Goal: Information Seeking & Learning: Check status

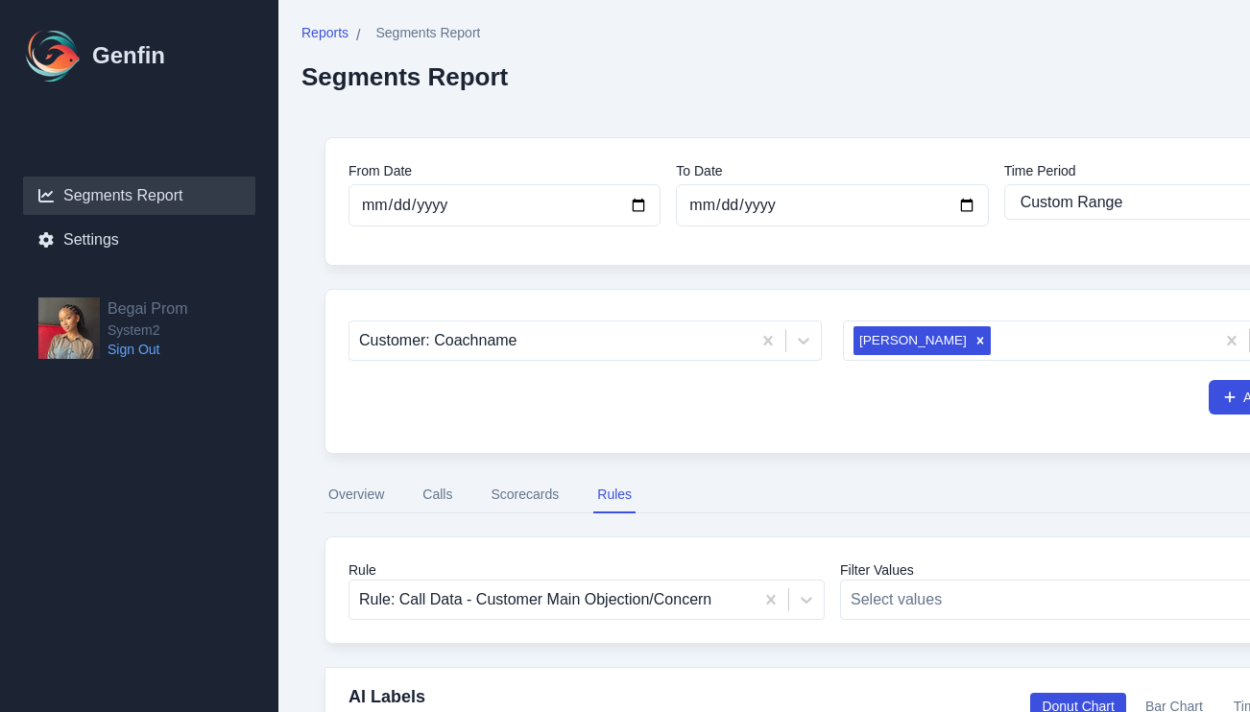
select select "custom"
click at [647, 209] on input "[DATE]" at bounding box center [504, 205] width 312 height 42
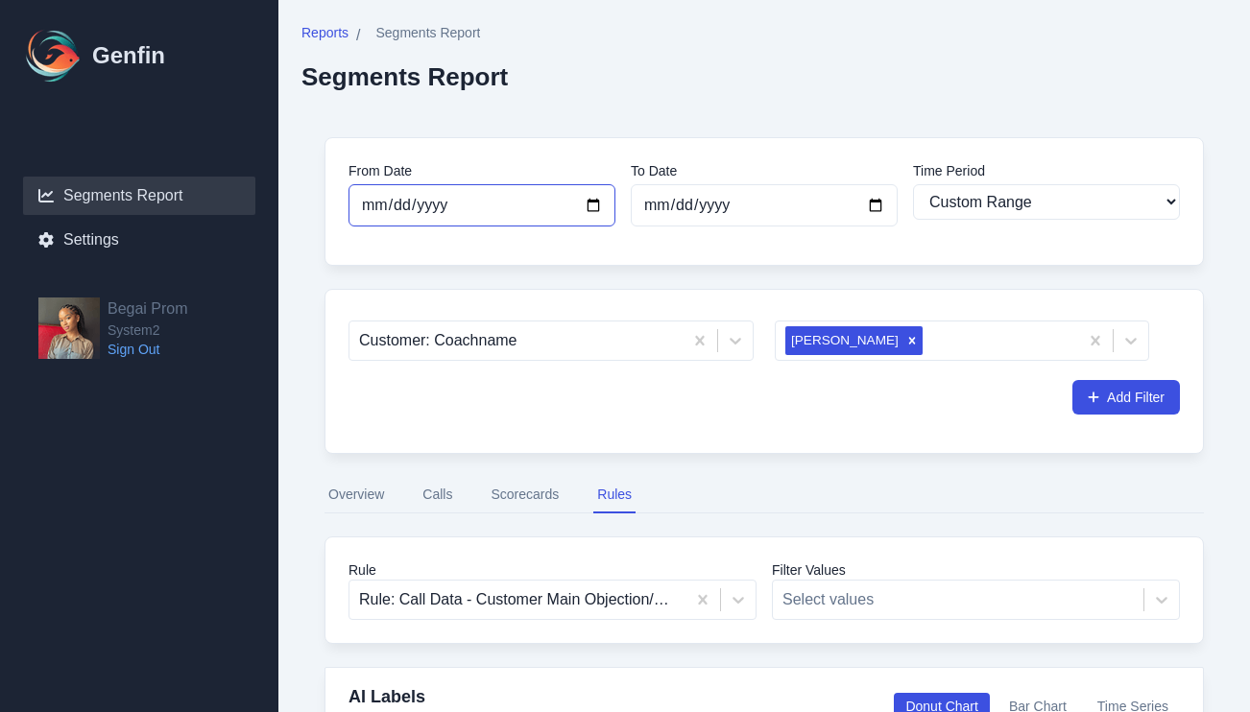
click at [592, 202] on input "[DATE]" at bounding box center [481, 205] width 267 height 42
type input "[DATE]"
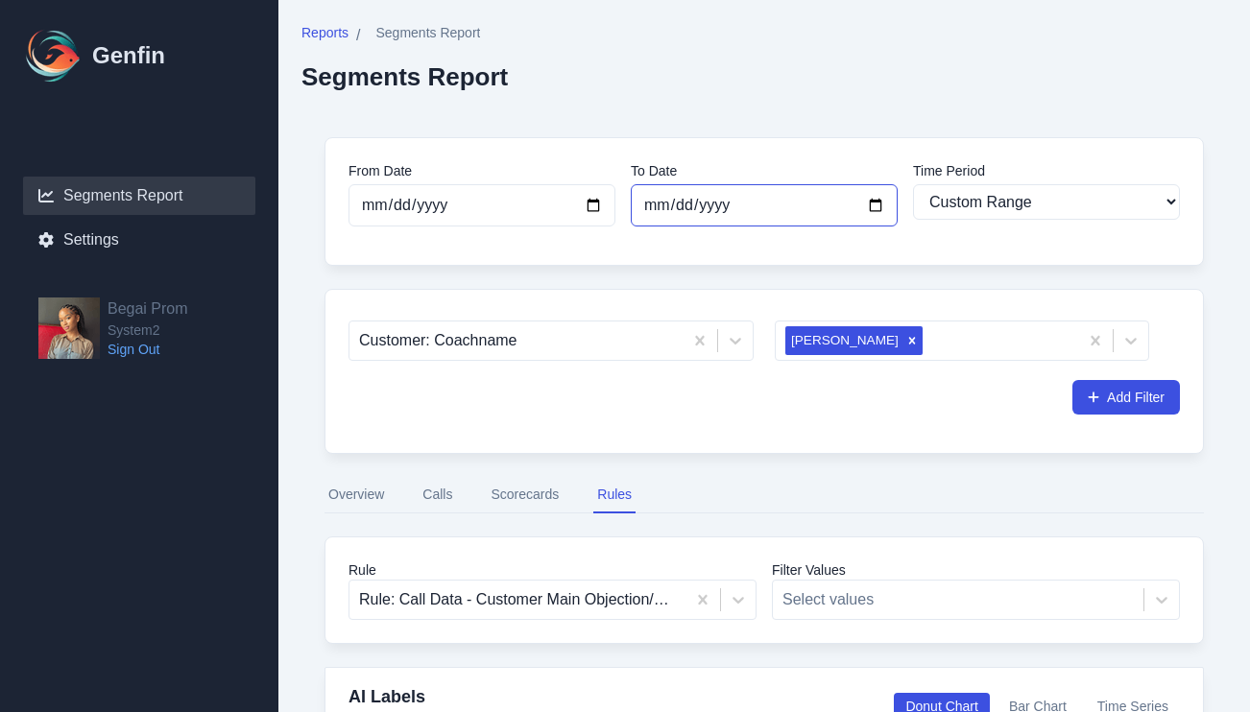
click at [683, 204] on input "[DATE]" at bounding box center [764, 205] width 267 height 42
click at [884, 208] on input "[DATE]" at bounding box center [764, 205] width 267 height 42
type input "[DATE]"
select select "30"
type input "[DATE]"
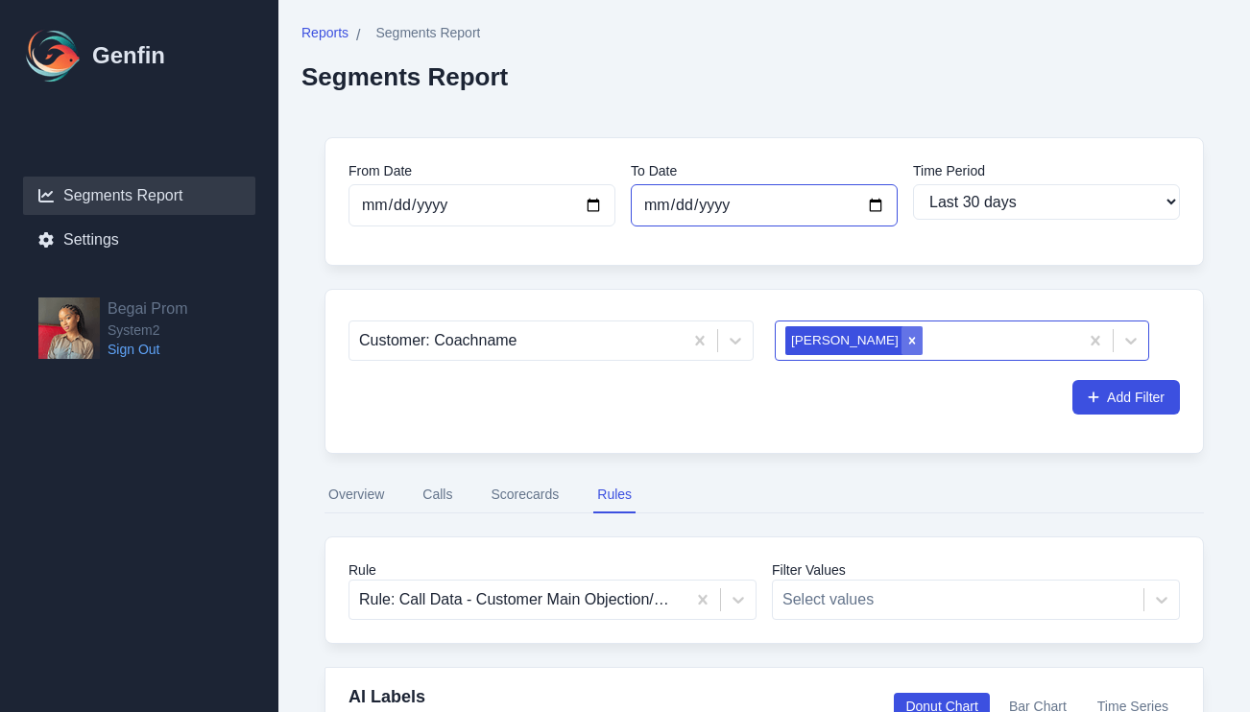
click at [905, 338] on icon "Remove Ryvver Jenkins" at bounding box center [911, 340] width 13 height 13
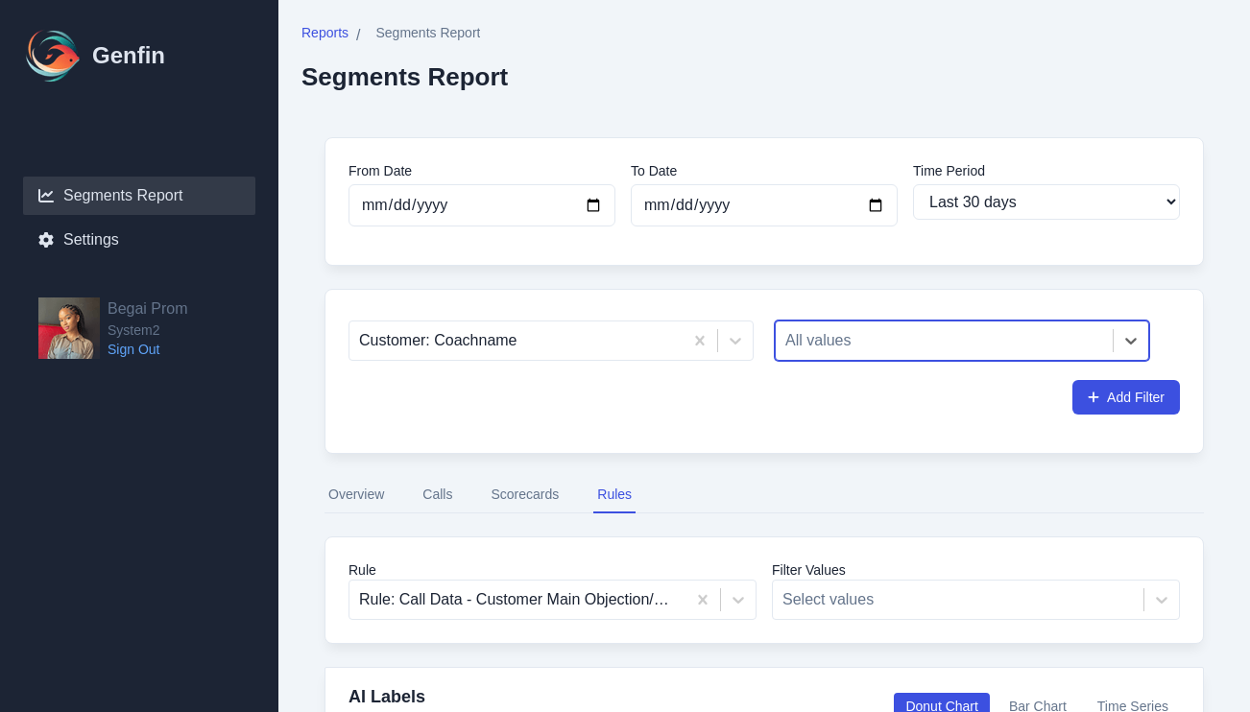
click at [875, 338] on div at bounding box center [944, 340] width 318 height 27
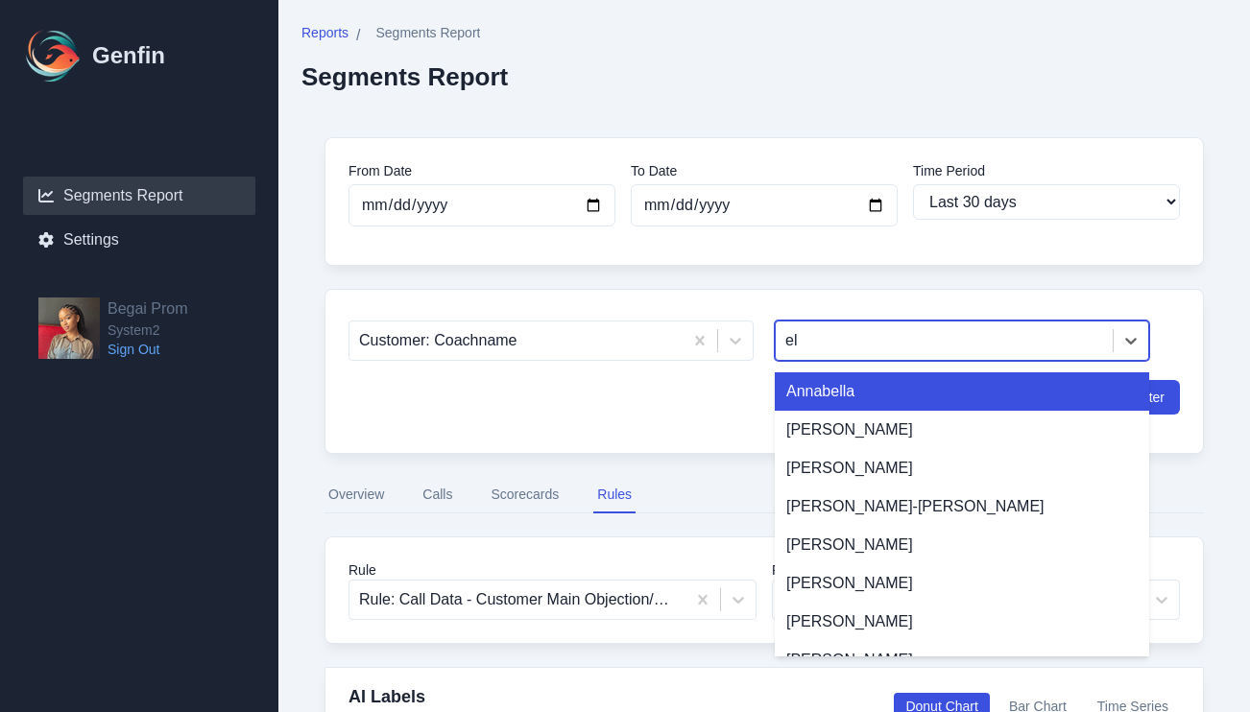
type input "e"
type input "lex"
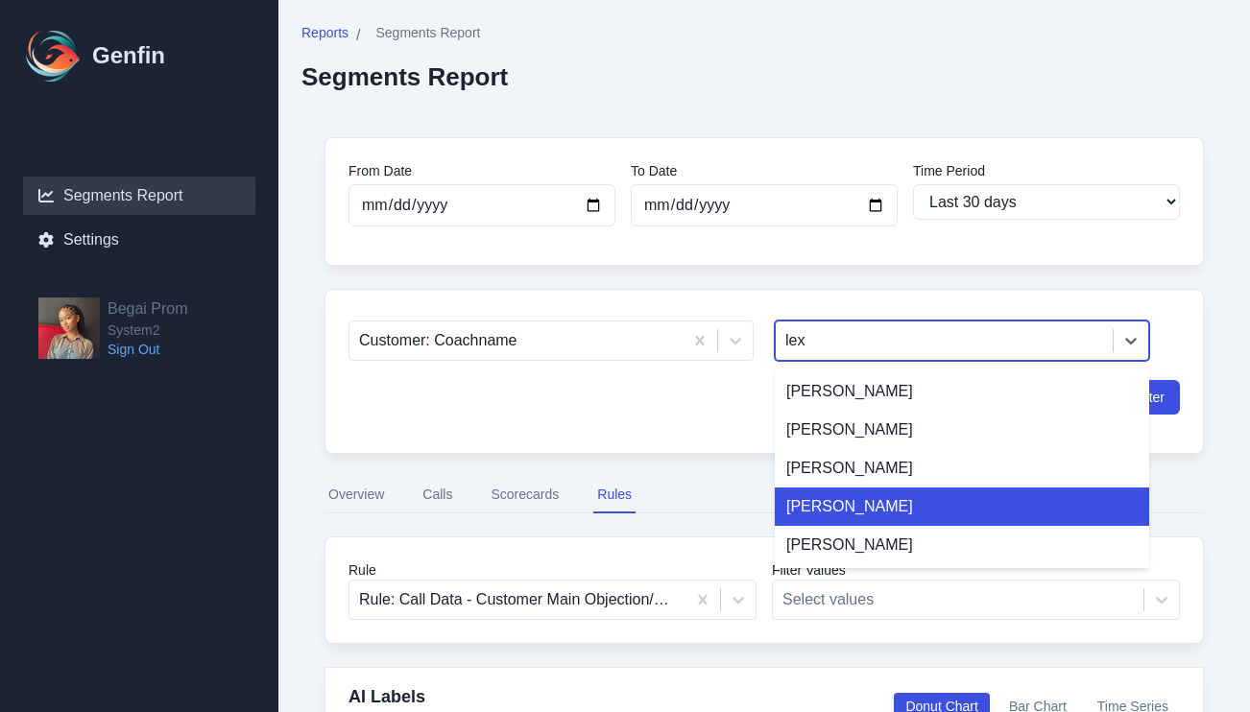
click at [870, 505] on div "[PERSON_NAME]" at bounding box center [962, 507] width 374 height 38
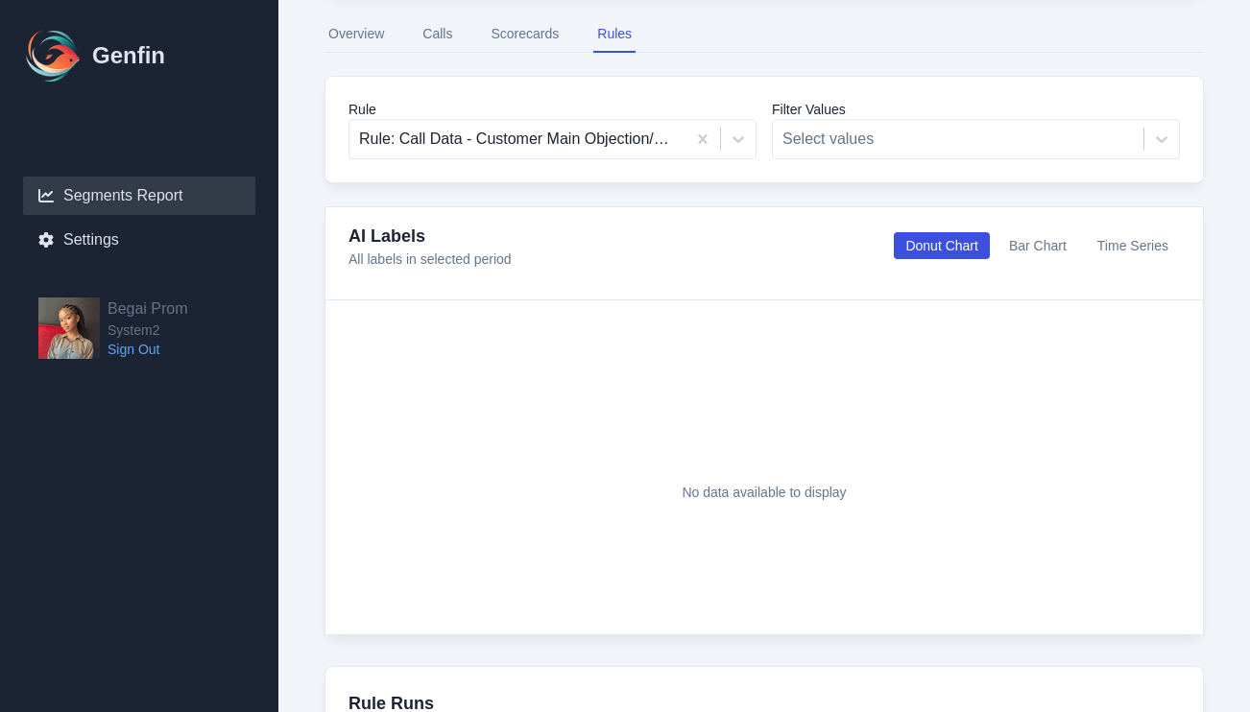
scroll to position [324, 0]
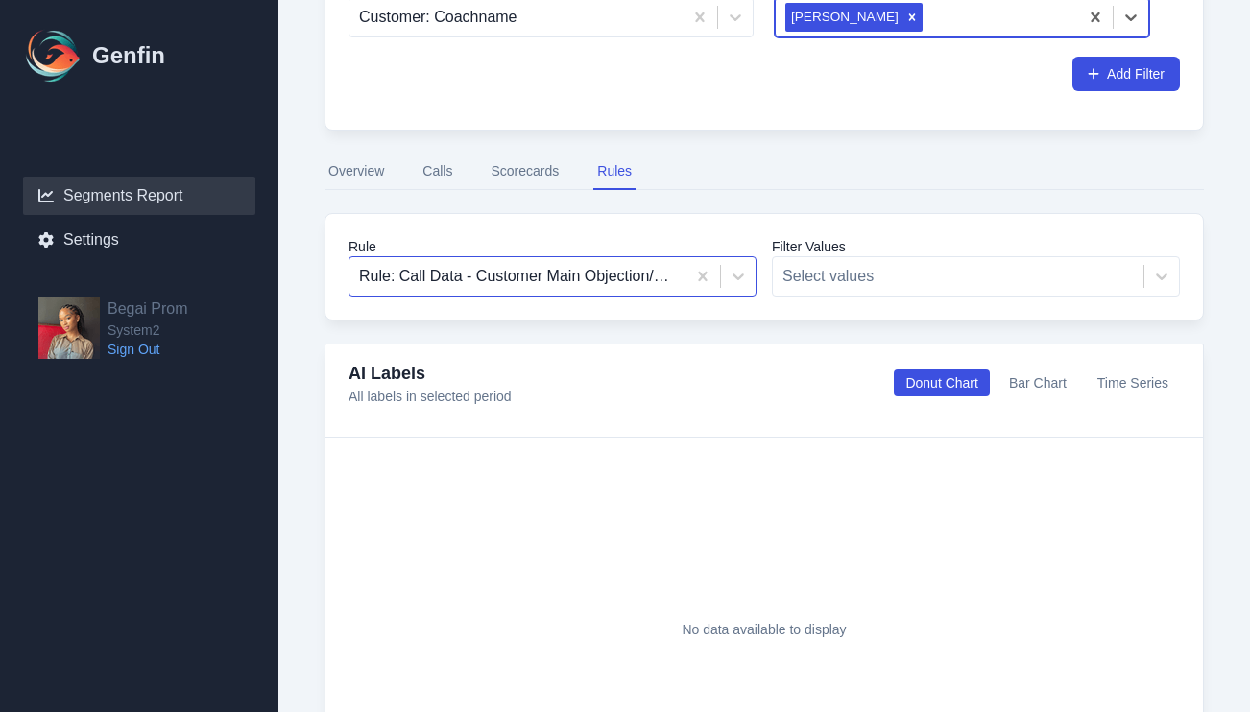
click at [648, 278] on div at bounding box center [517, 276] width 317 height 27
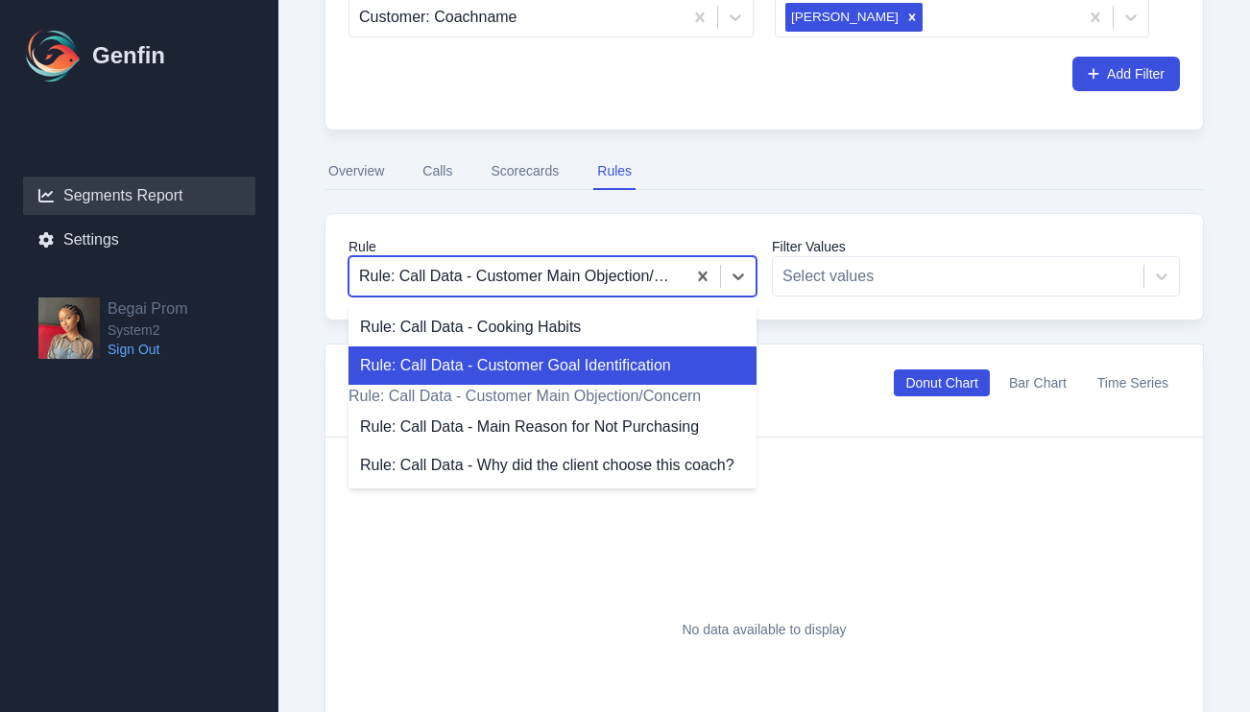
click at [616, 369] on div "Rule: Call Data - Customer Goal Identification" at bounding box center [552, 366] width 408 height 38
